Goal: Check status

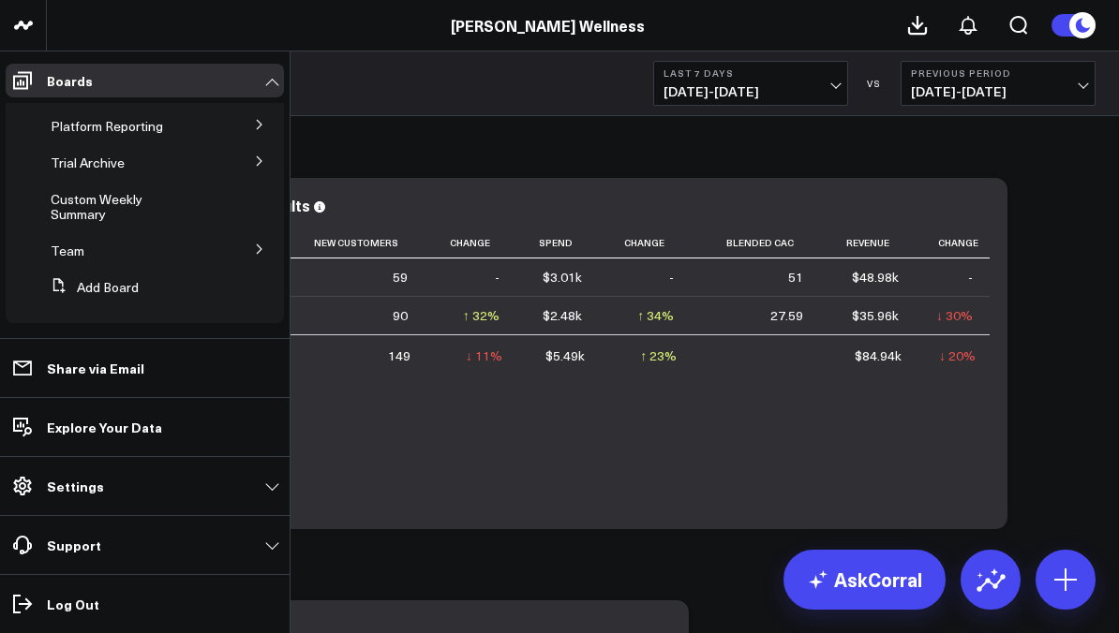
scroll to position [200, 0]
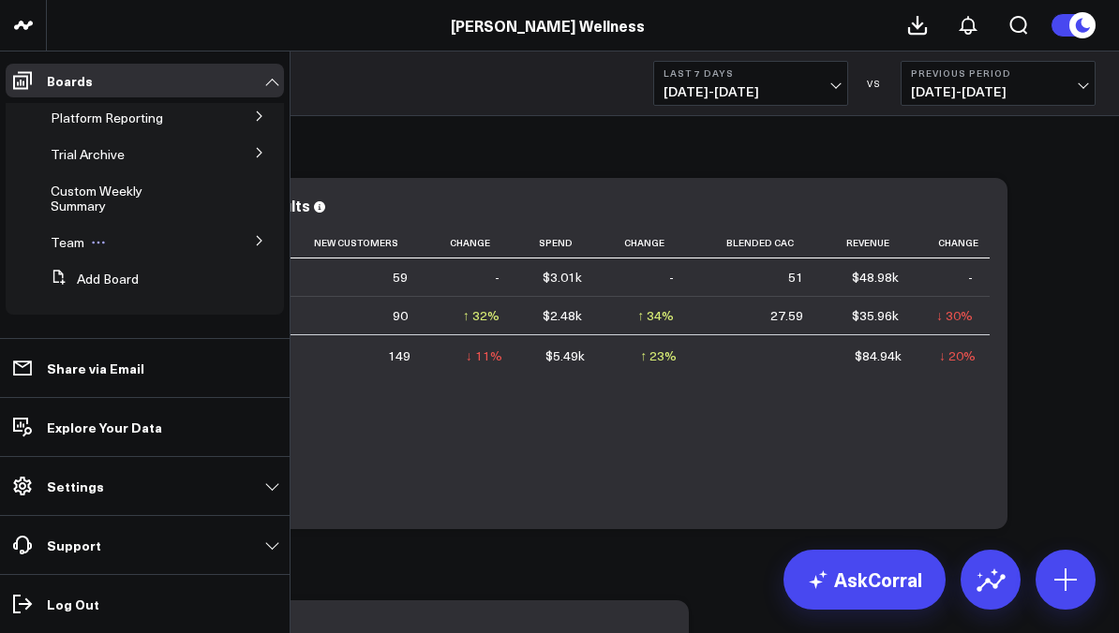
click at [91, 246] on icon at bounding box center [98, 242] width 15 height 15
click at [59, 256] on div "Team Edit Name Delete Board" at bounding box center [135, 243] width 185 height 34
click at [65, 242] on span "Team" at bounding box center [68, 242] width 34 height 18
click at [254, 243] on icon at bounding box center [259, 240] width 11 height 11
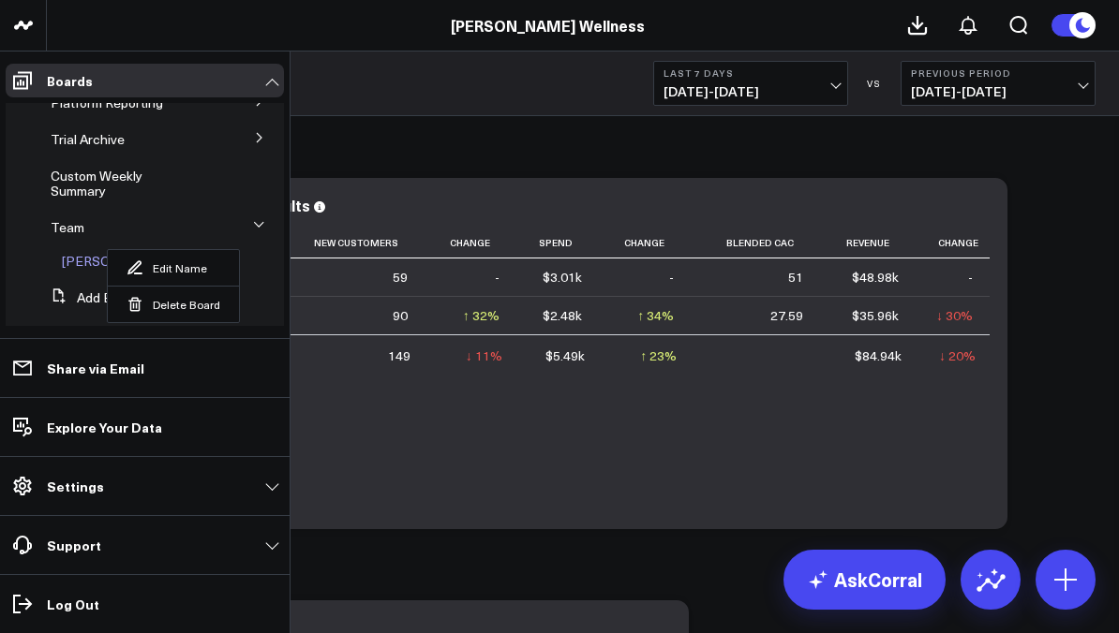
click at [97, 270] on span "[PERSON_NAME]" at bounding box center [116, 261] width 109 height 18
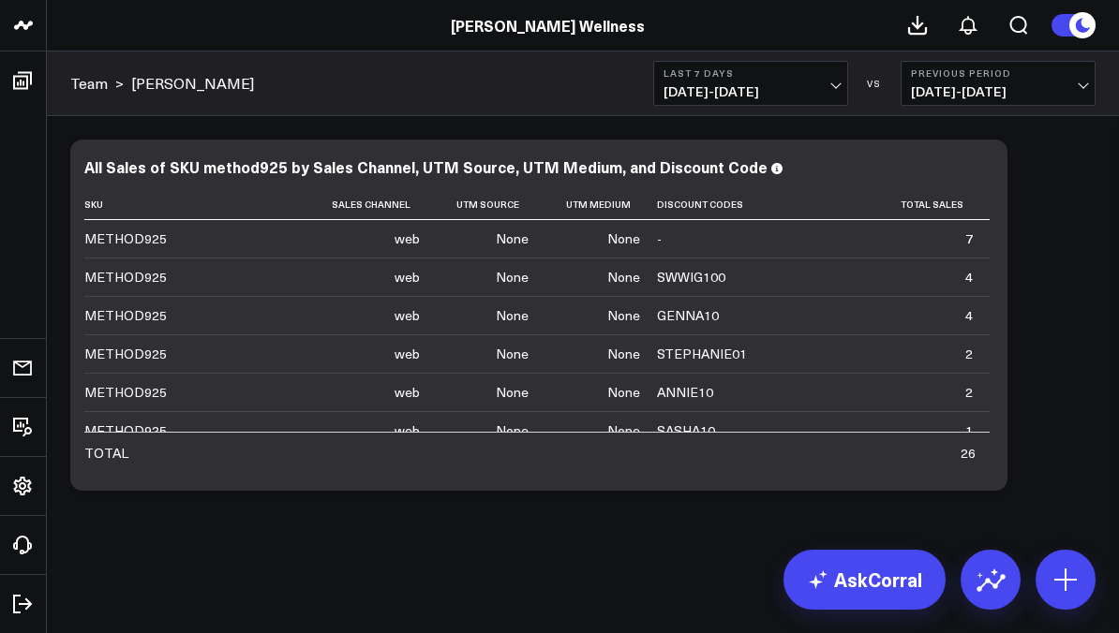
click at [805, 93] on span "[DATE] - [DATE]" at bounding box center [750, 91] width 174 height 15
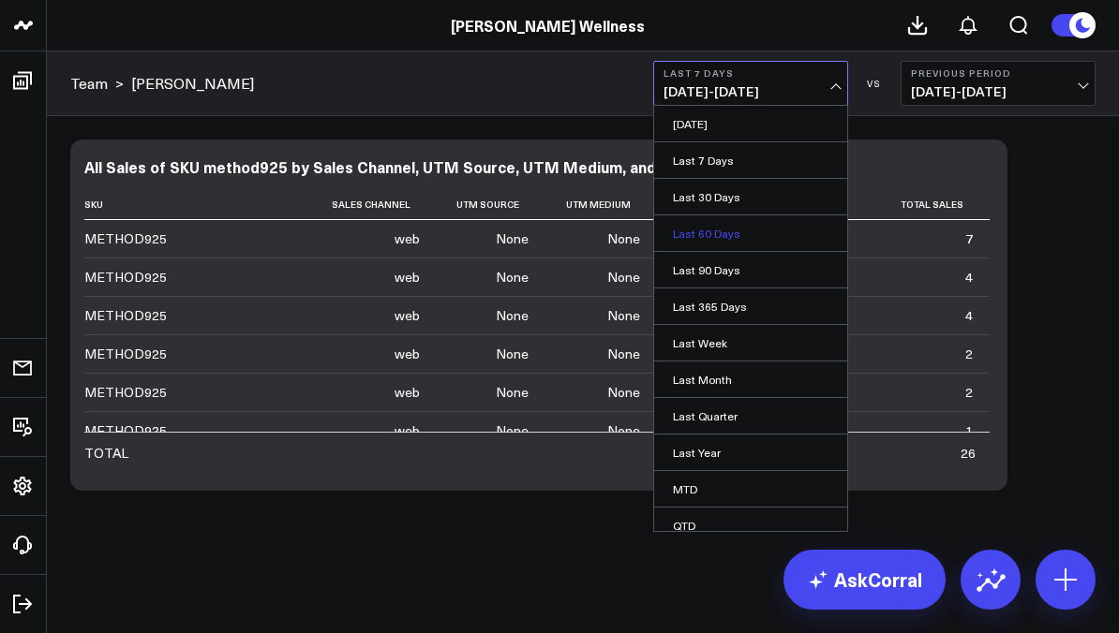
scroll to position [50, 0]
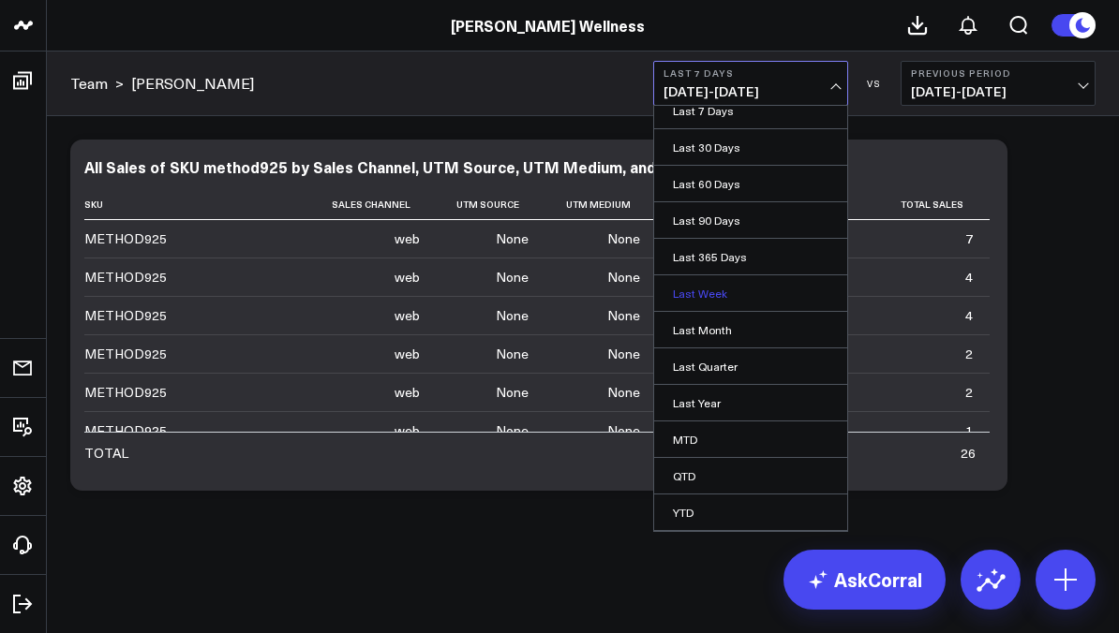
click at [714, 301] on link "Last Week" at bounding box center [750, 293] width 193 height 36
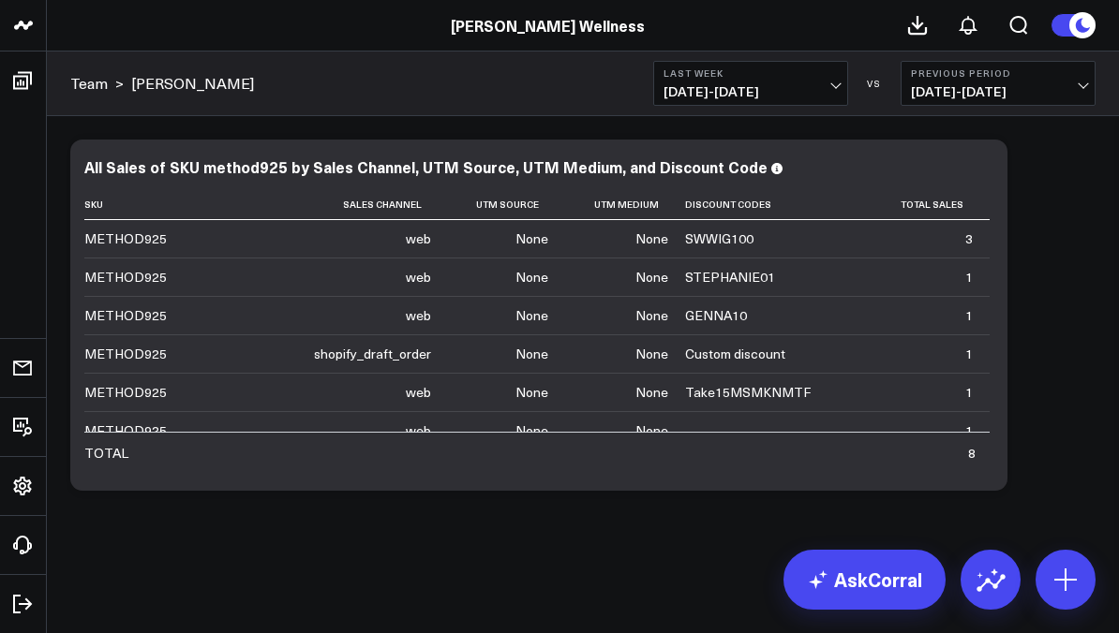
click at [787, 88] on span "[DATE] - [DATE]" at bounding box center [750, 91] width 174 height 15
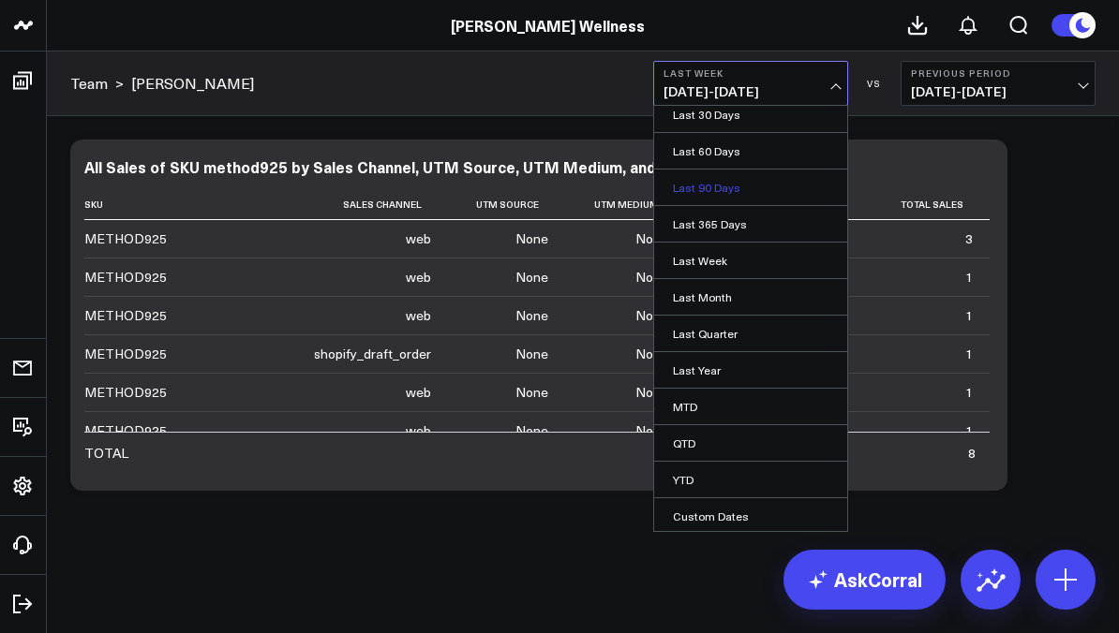
scroll to position [85, 0]
click at [714, 403] on link "MTD" at bounding box center [750, 404] width 193 height 36
